Goal: Navigation & Orientation: Find specific page/section

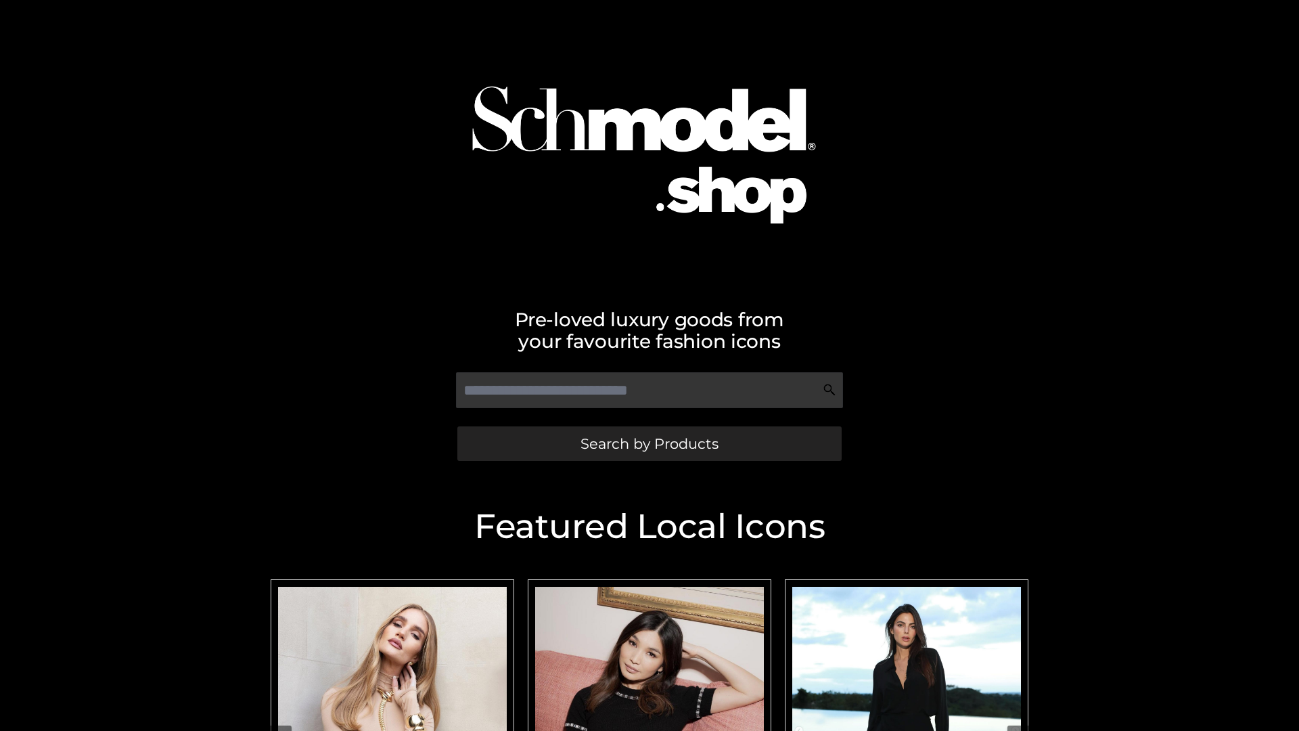
click at [649, 443] on span "Search by Products" at bounding box center [649, 443] width 138 height 14
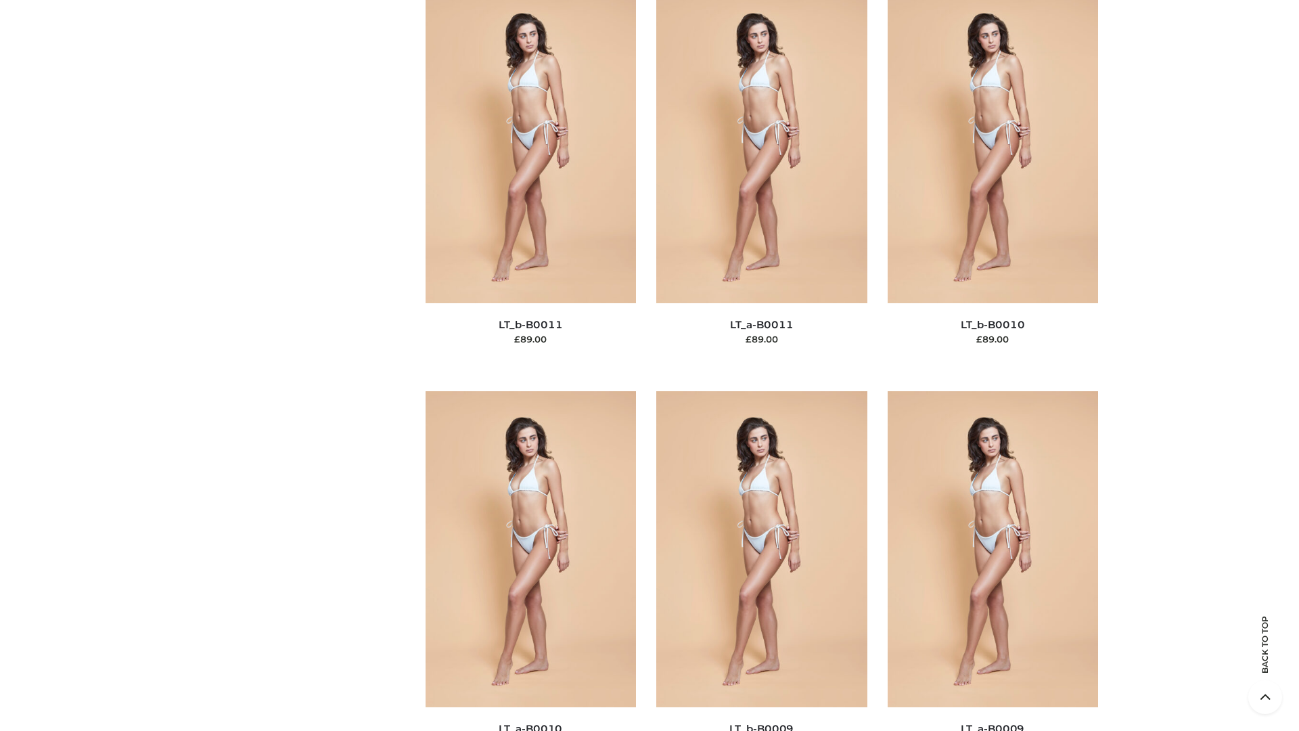
scroll to position [6075, 0]
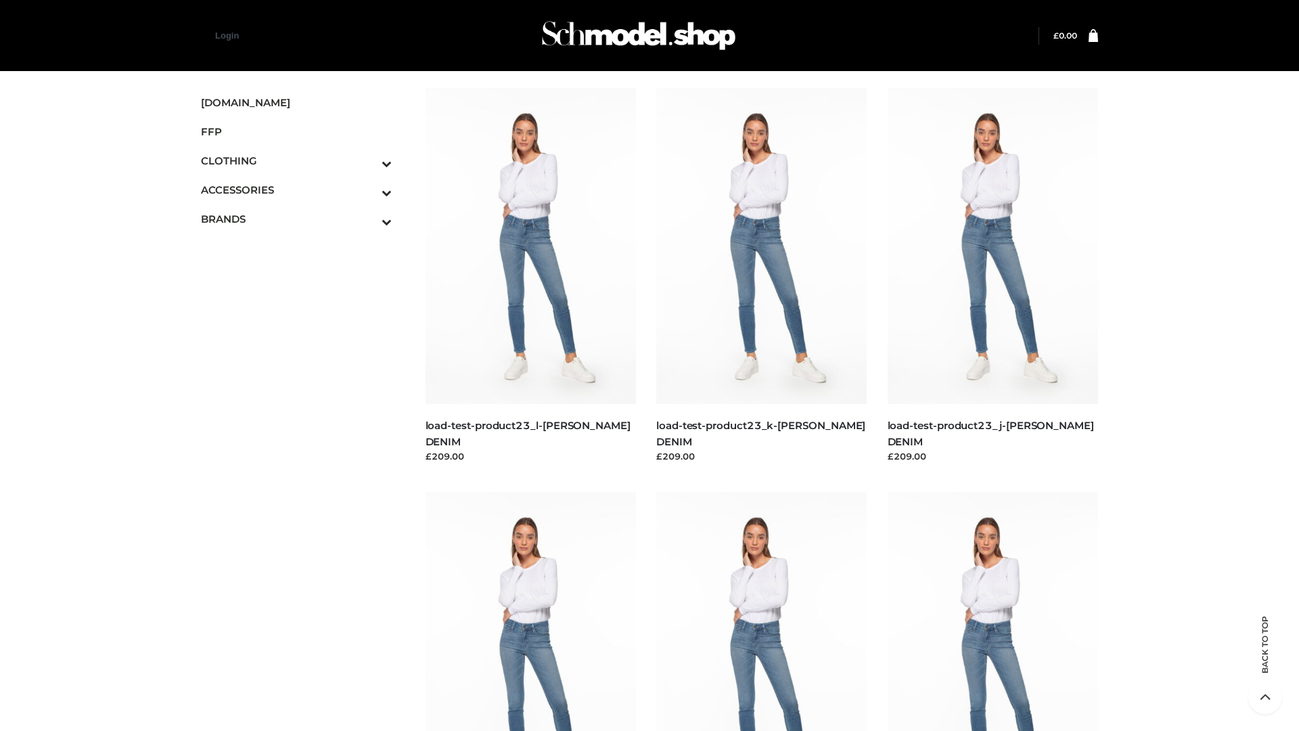
scroll to position [1187, 0]
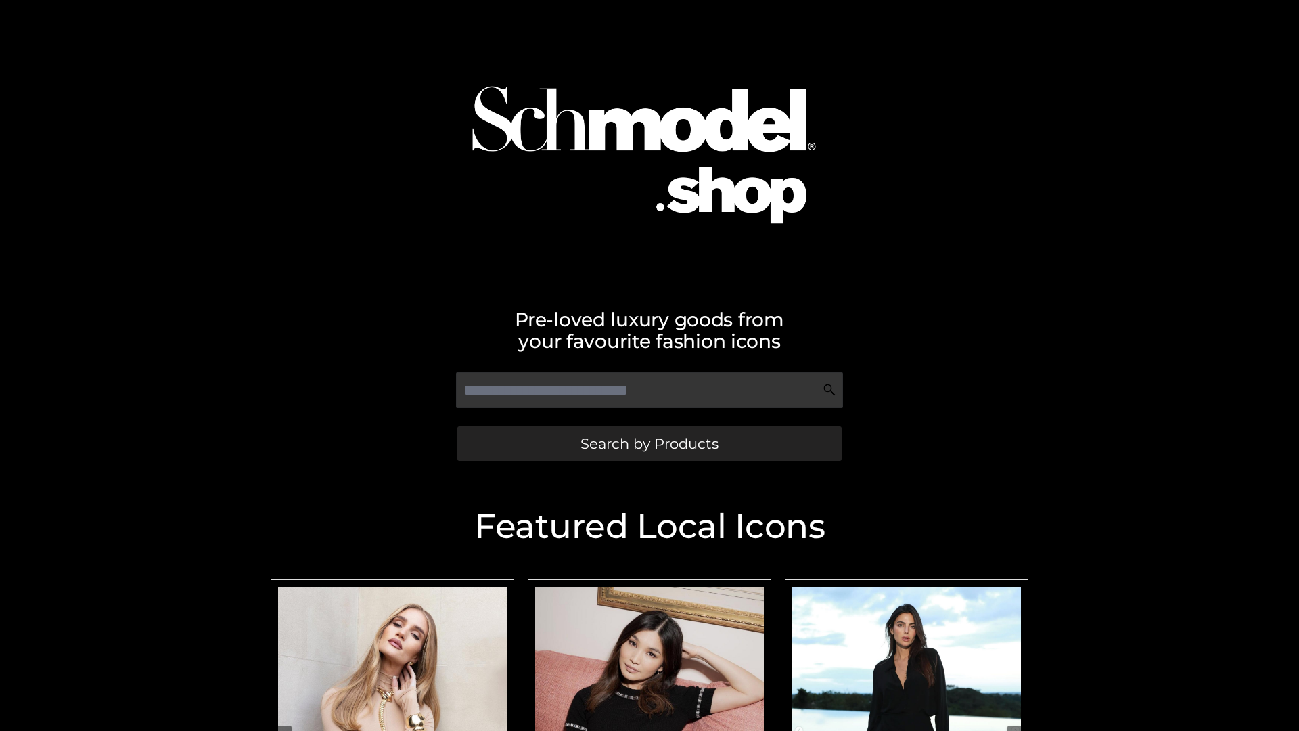
click at [649, 443] on span "Search by Products" at bounding box center [649, 443] width 138 height 14
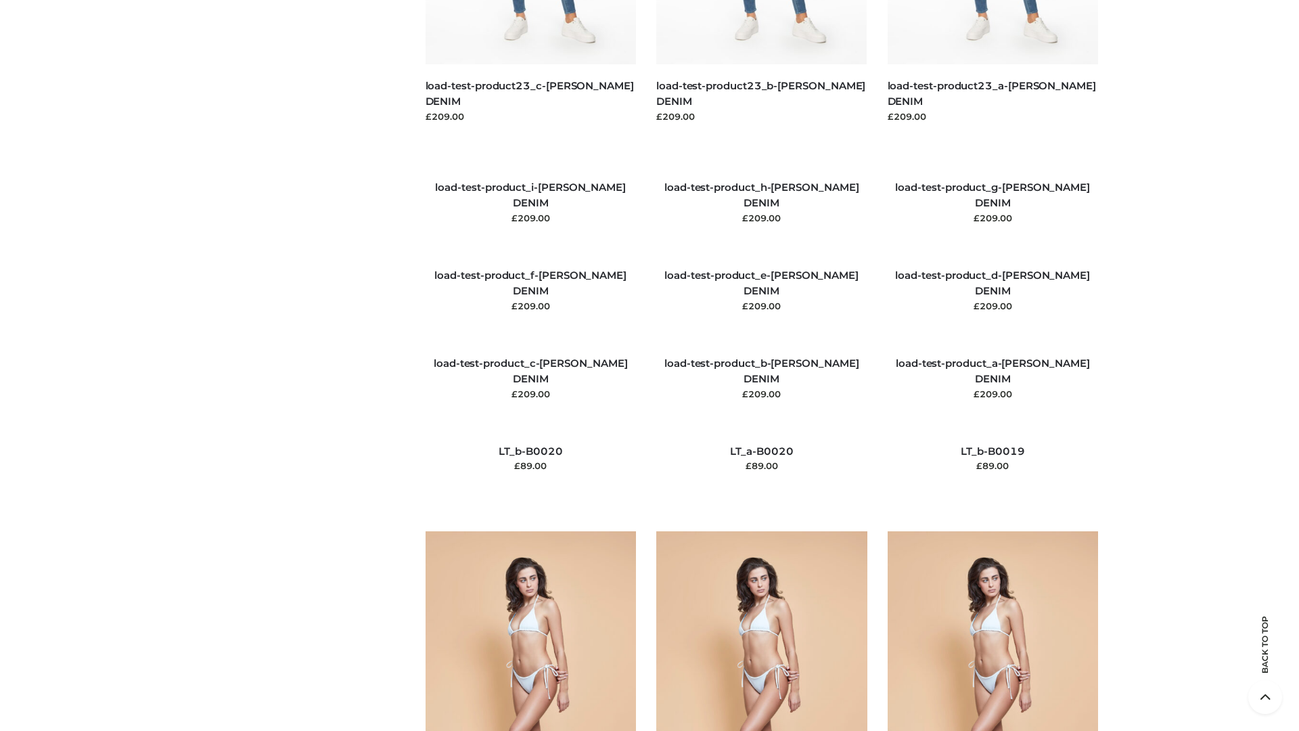
scroll to position [3181, 0]
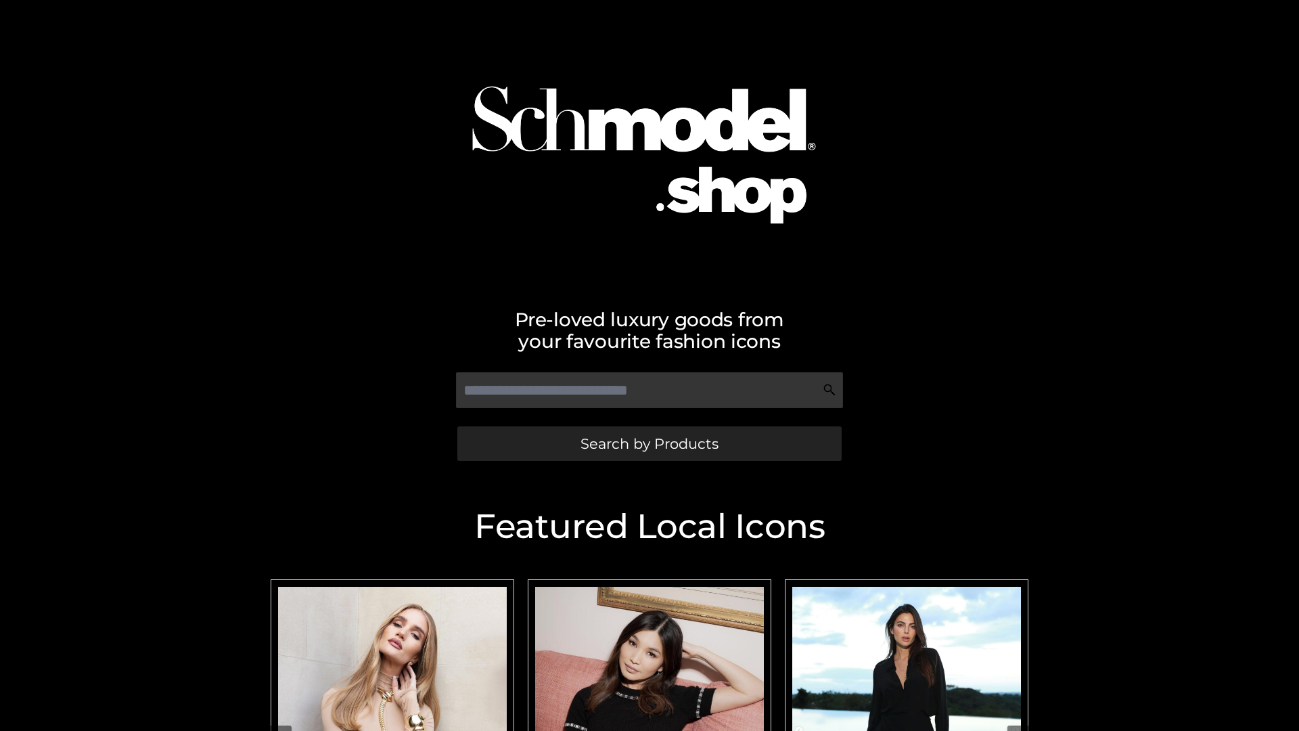
click at [649, 443] on span "Search by Products" at bounding box center [649, 443] width 138 height 14
